Goal: Task Accomplishment & Management: Manage account settings

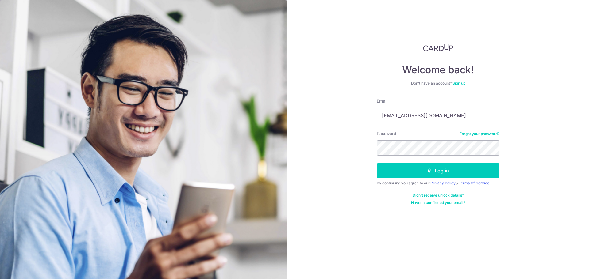
click at [436, 114] on input "drshahul14@gmail.com" at bounding box center [438, 115] width 123 height 15
type input "Rochordental@gmail.com"
click at [435, 169] on button "Log in" at bounding box center [438, 170] width 123 height 15
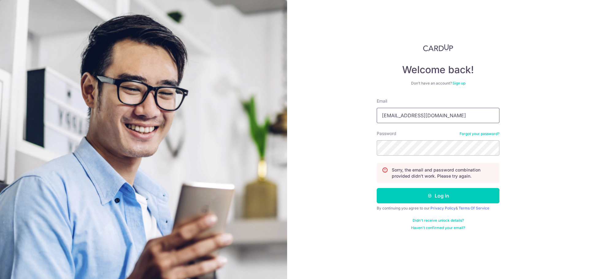
click at [427, 121] on input "drshahul14@gmail.com" at bounding box center [438, 115] width 123 height 15
click at [438, 117] on input "drshahul14@gmail.com" at bounding box center [438, 115] width 123 height 15
type input "[EMAIL_ADDRESS][DOMAIN_NAME]"
click at [437, 192] on button "Log in" at bounding box center [438, 195] width 123 height 15
